Goal: Communication & Community: Ask a question

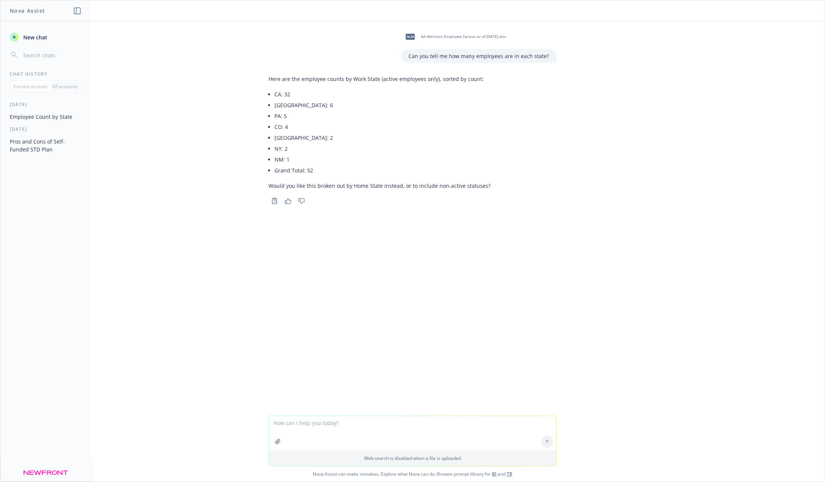
click at [337, 425] on textarea at bounding box center [412, 433] width 287 height 35
